Goal: Transaction & Acquisition: Purchase product/service

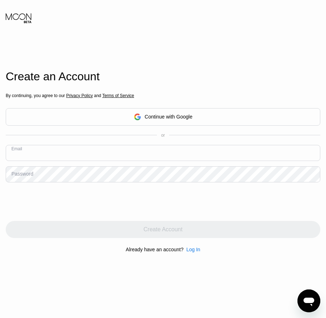
paste input "[EMAIL_ADDRESS][DOMAIN_NAME]"
type input "[EMAIL_ADDRESS][DOMAIN_NAME]"
drag, startPoint x: 21, startPoint y: 173, endPoint x: 18, endPoint y: 178, distance: 5.8
click at [17, 177] on div "Password" at bounding box center [22, 174] width 22 height 6
click at [20, 177] on div "Password" at bounding box center [22, 174] width 22 height 6
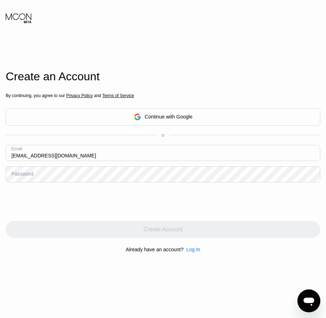
click at [31, 176] on div "Password" at bounding box center [22, 174] width 22 height 6
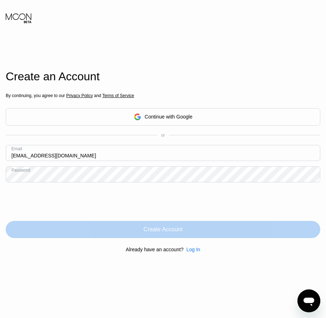
click at [168, 232] on div "Create Account" at bounding box center [162, 229] width 39 height 7
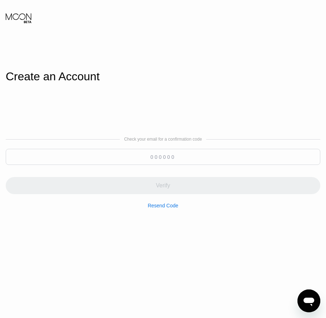
paste input "257723"
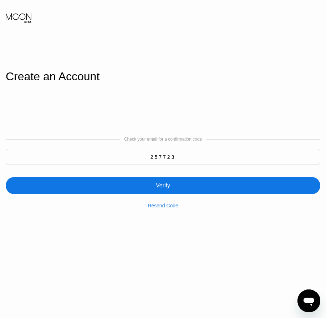
type input "257723"
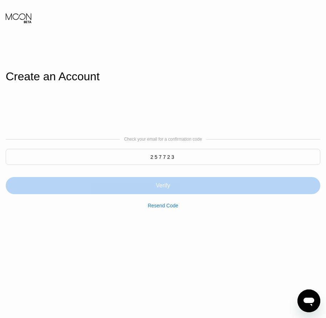
click at [166, 186] on div "Verify" at bounding box center [163, 185] width 14 height 7
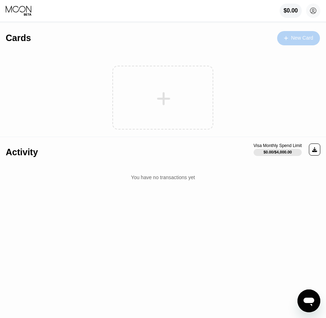
click at [318, 41] on div "New Card" at bounding box center [298, 38] width 43 height 14
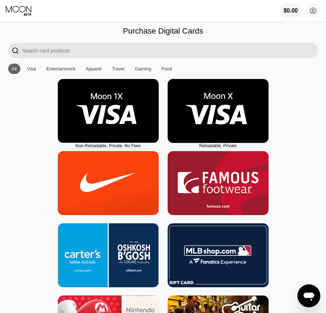
click at [222, 141] on img at bounding box center [218, 111] width 101 height 64
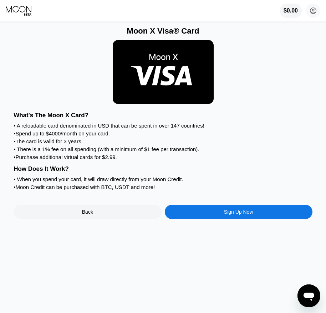
click at [239, 214] on div "Sign Up Now" at bounding box center [238, 212] width 29 height 6
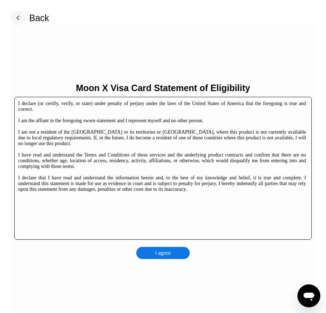
click at [176, 253] on div "I agree" at bounding box center [163, 253] width 54 height 12
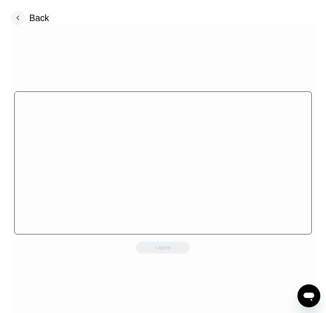
click at [179, 253] on div "I agree" at bounding box center [163, 247] width 54 height 12
click at [179, 250] on div "I agree" at bounding box center [163, 247] width 54 height 12
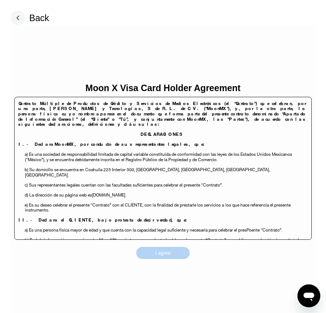
click at [179, 250] on div "I agree" at bounding box center [163, 253] width 54 height 12
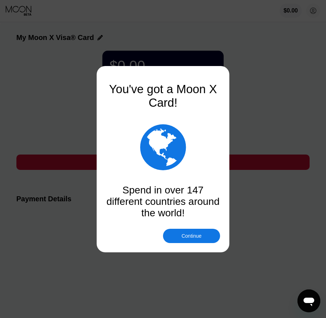
click at [205, 236] on div "Continue" at bounding box center [191, 236] width 57 height 14
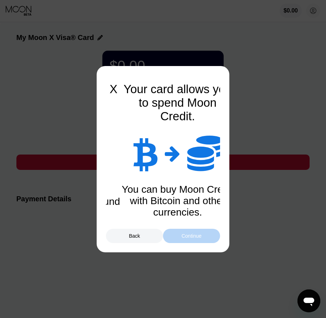
click at [205, 236] on div "Continue" at bounding box center [191, 236] width 57 height 14
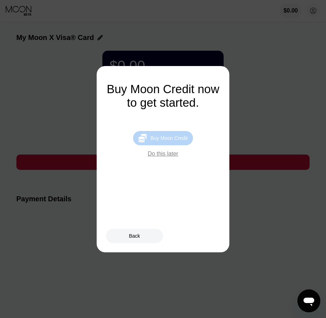
click at [179, 141] on div "Buy Moon Credit" at bounding box center [169, 138] width 37 height 6
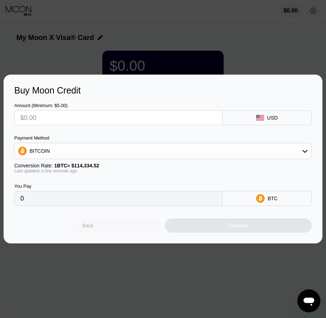
click at [107, 231] on div "Back" at bounding box center [87, 225] width 147 height 14
